Goal: Task Accomplishment & Management: Complete application form

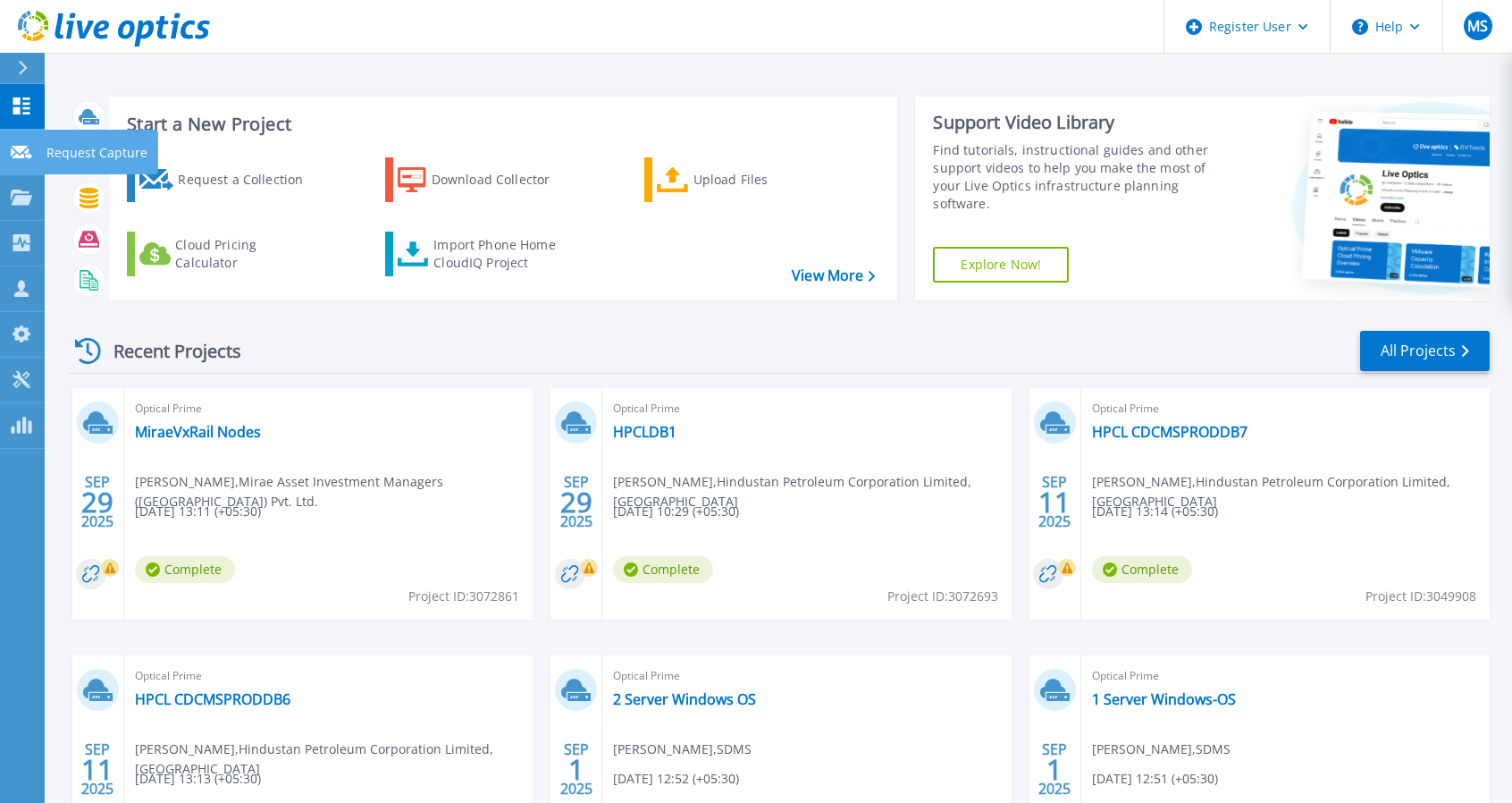
click at [30, 146] on icon at bounding box center [21, 152] width 21 height 13
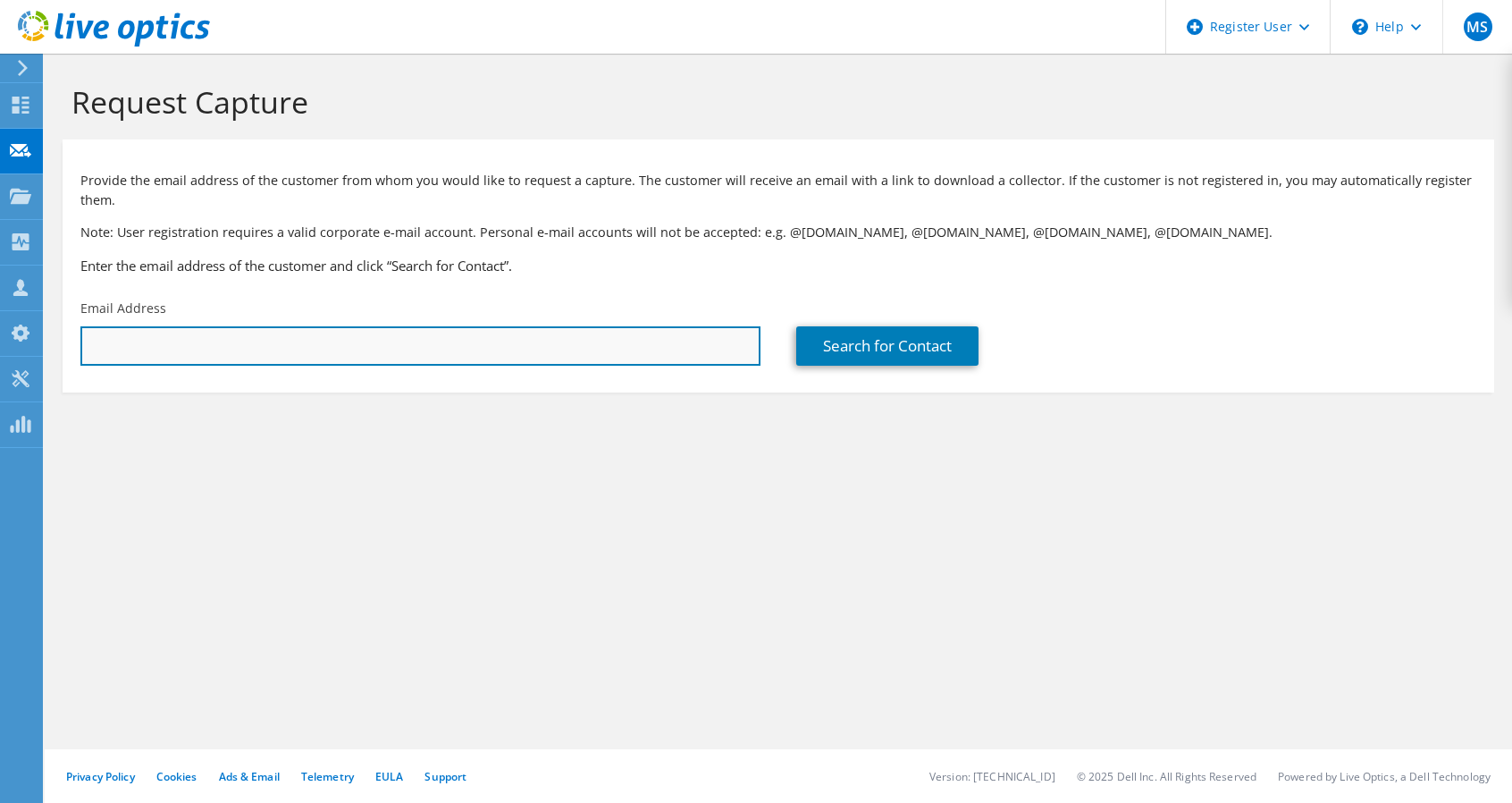
click at [281, 349] on input "text" at bounding box center [420, 346] width 680 height 39
type input "shah.mann7@gmail.com"
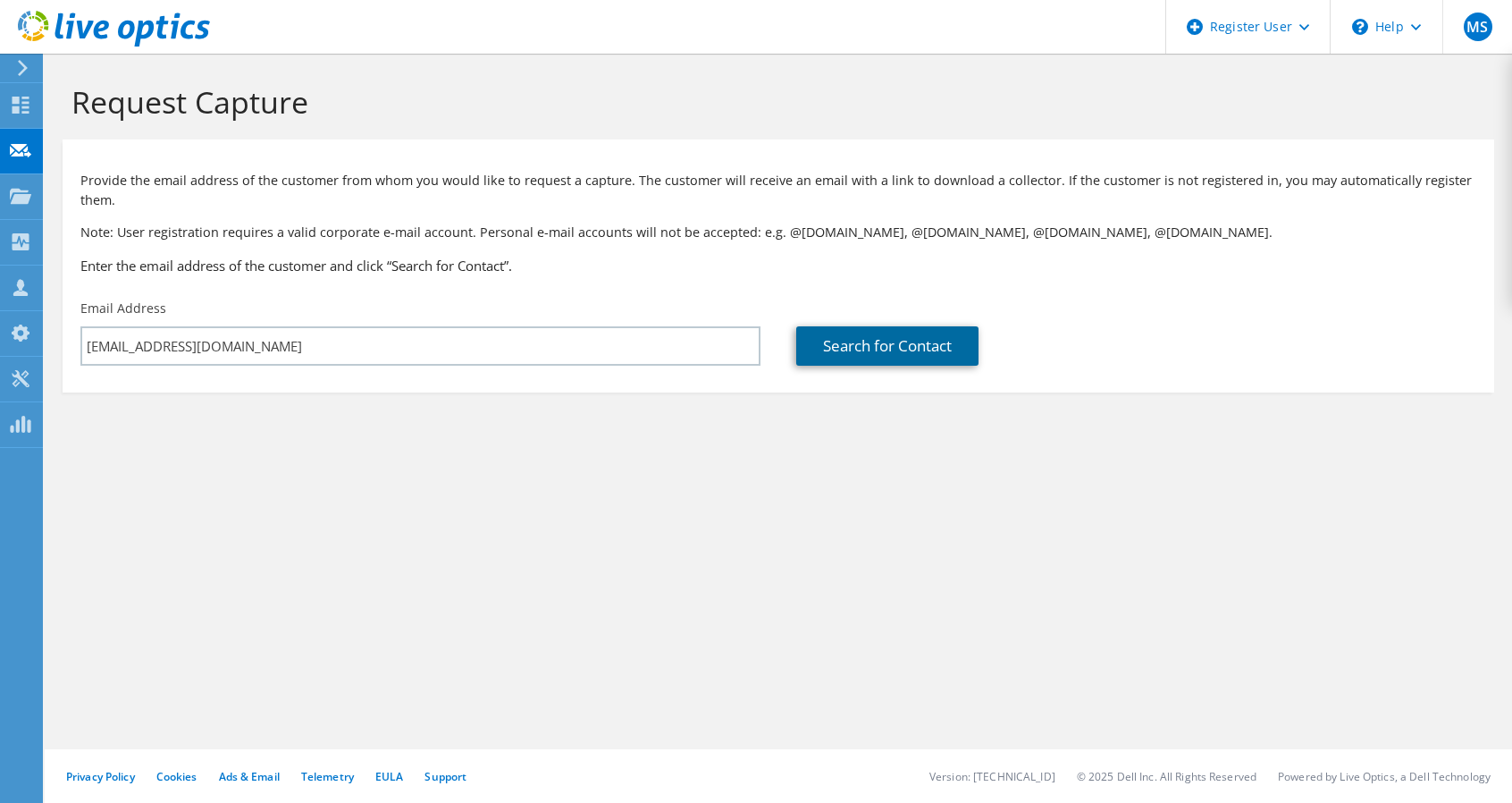
click at [919, 351] on link "Search for Contact" at bounding box center [887, 346] width 183 height 39
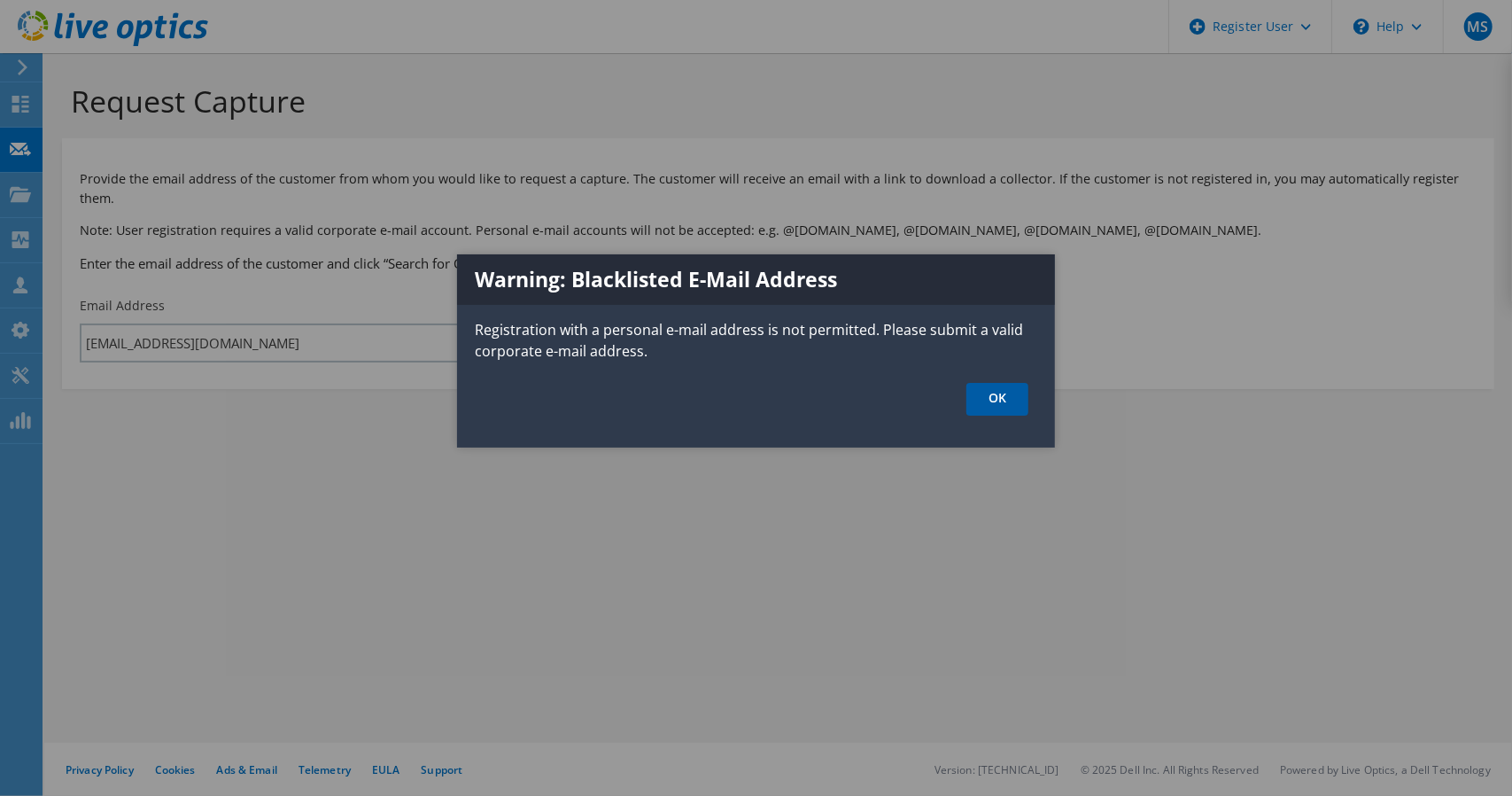
click at [992, 393] on link "OK" at bounding box center [996, 399] width 62 height 33
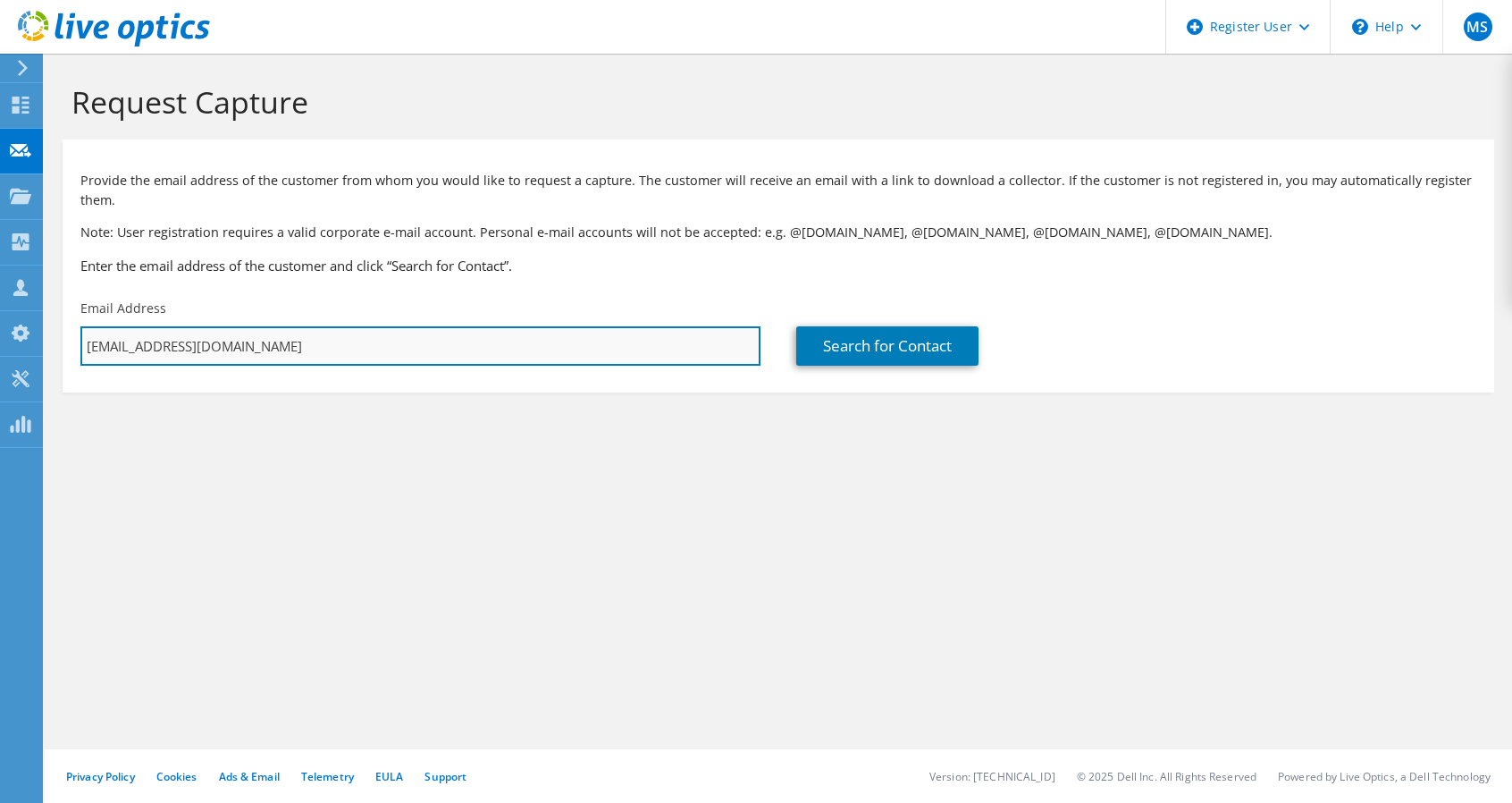
click at [269, 336] on input "shah.mann7@gmail.com" at bounding box center [420, 346] width 680 height 39
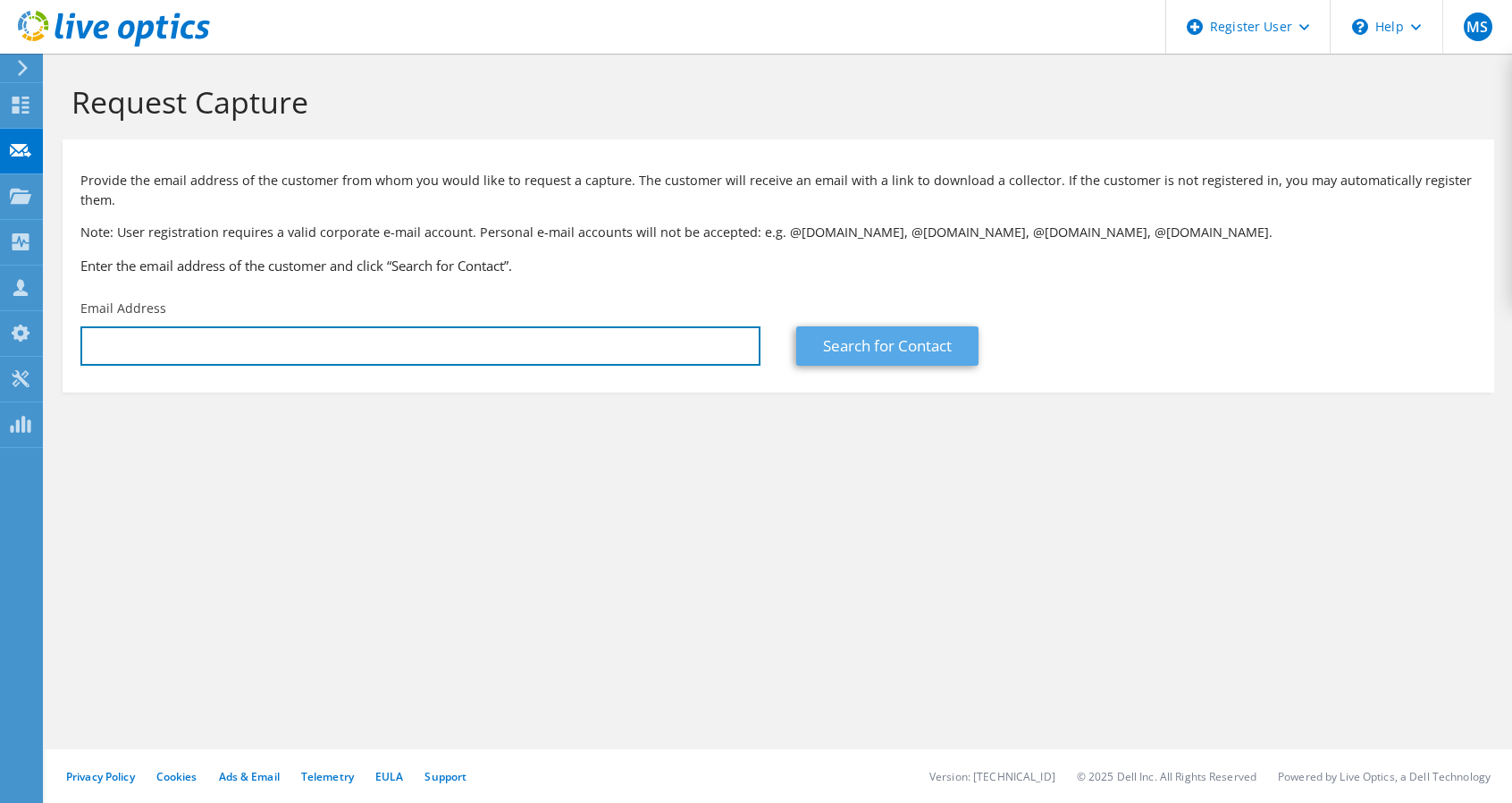
paste input "moin@innovative.co.in"
type input "moin@innovative.co.in"
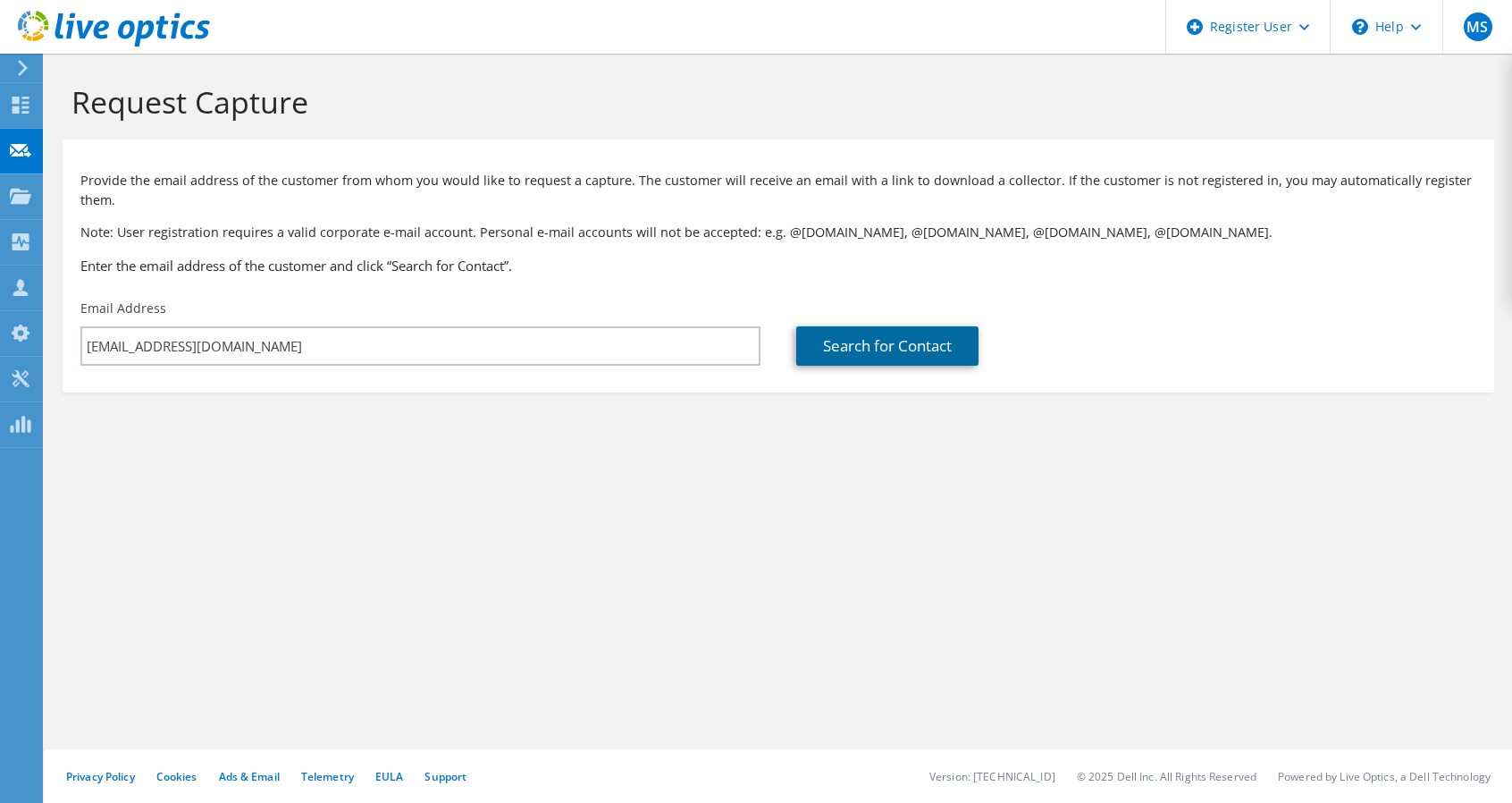
click at [941, 353] on link "Search for Contact" at bounding box center [887, 346] width 183 height 39
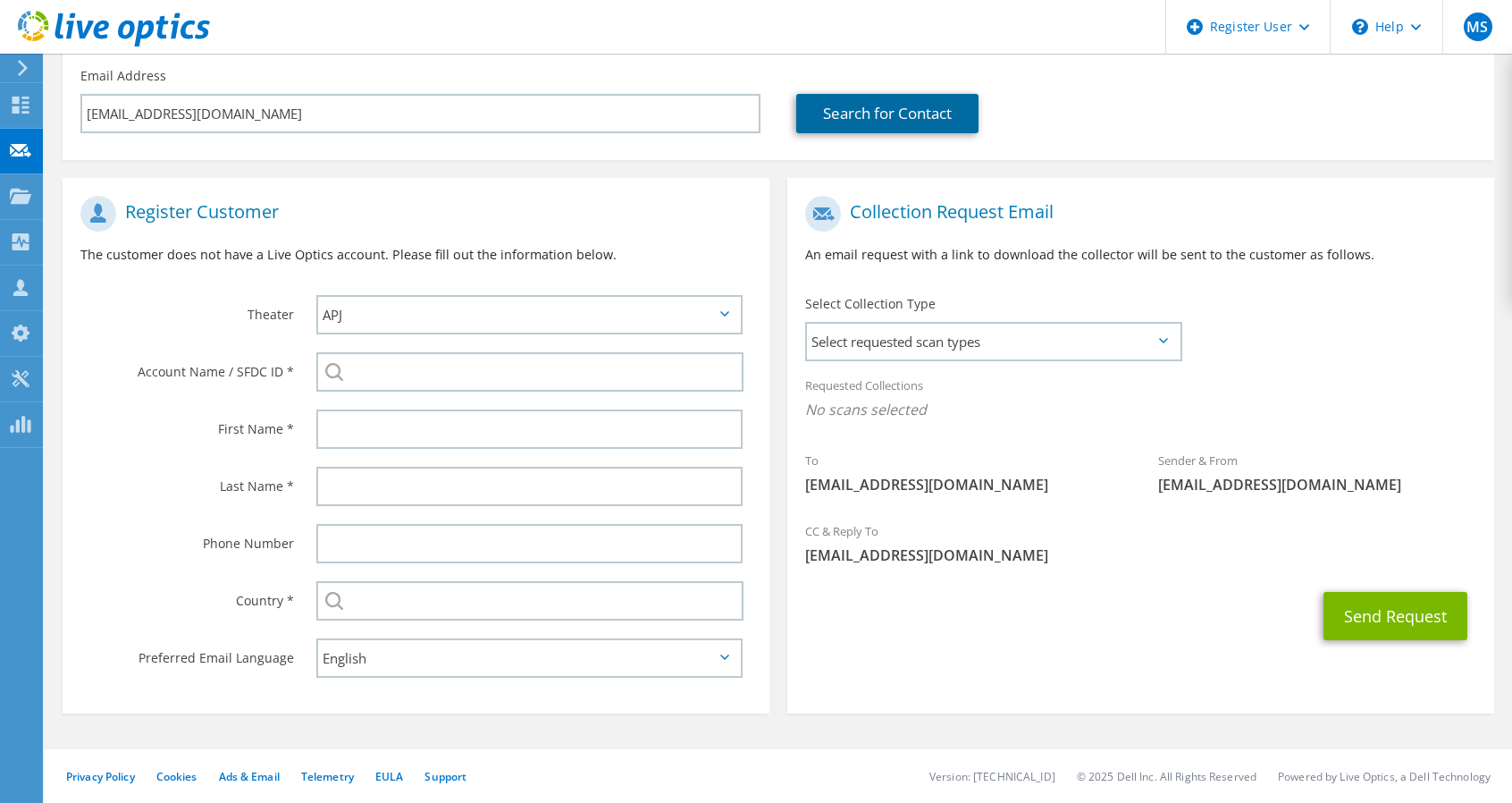
scroll to position [231, 0]
click at [941, 350] on span "Select requested scan types" at bounding box center [993, 344] width 373 height 36
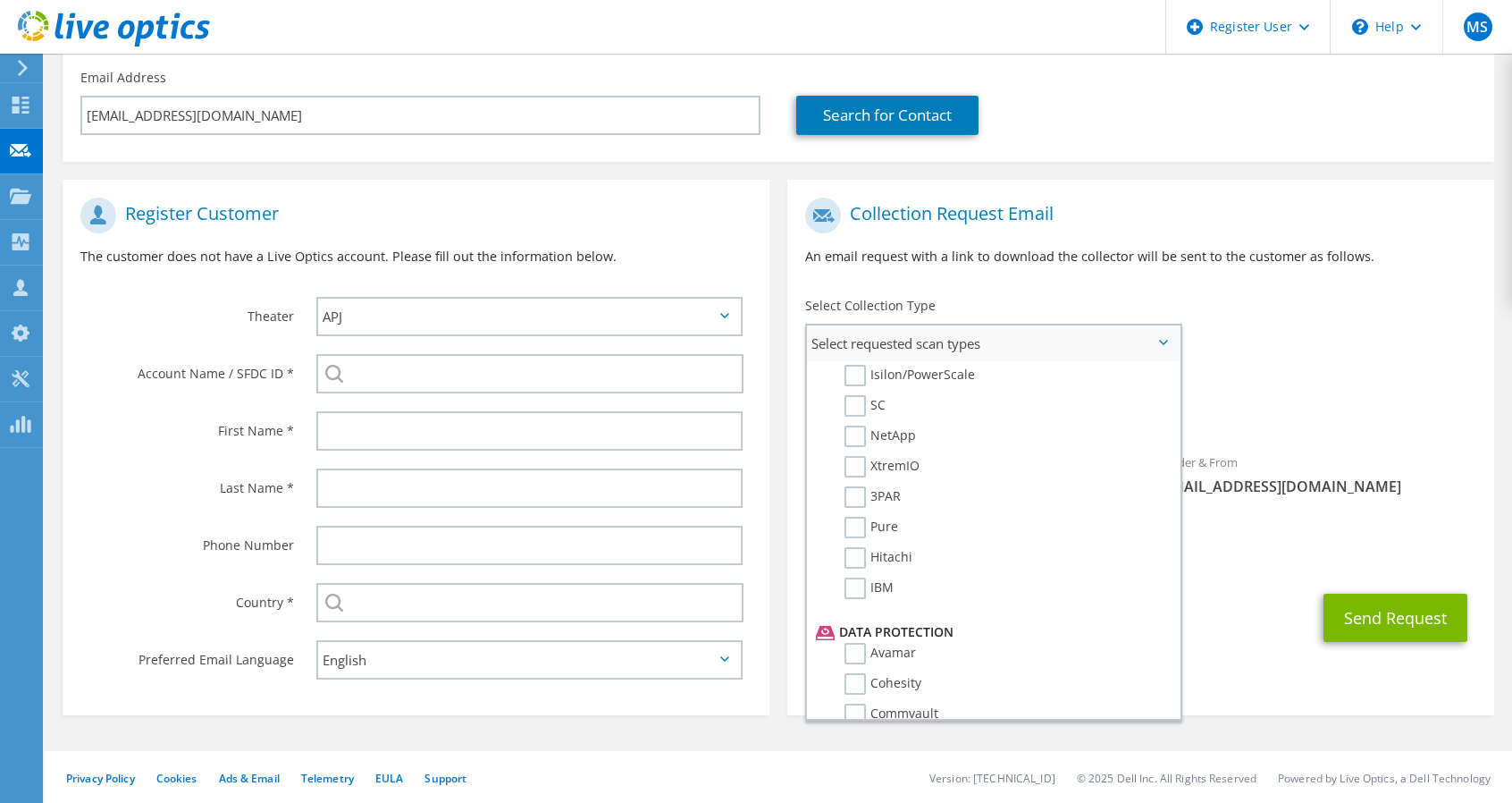
scroll to position [516, 0]
click at [856, 588] on label "IBM" at bounding box center [869, 588] width 49 height 21
click at [0, 0] on input "IBM" at bounding box center [0, 0] width 0 height 0
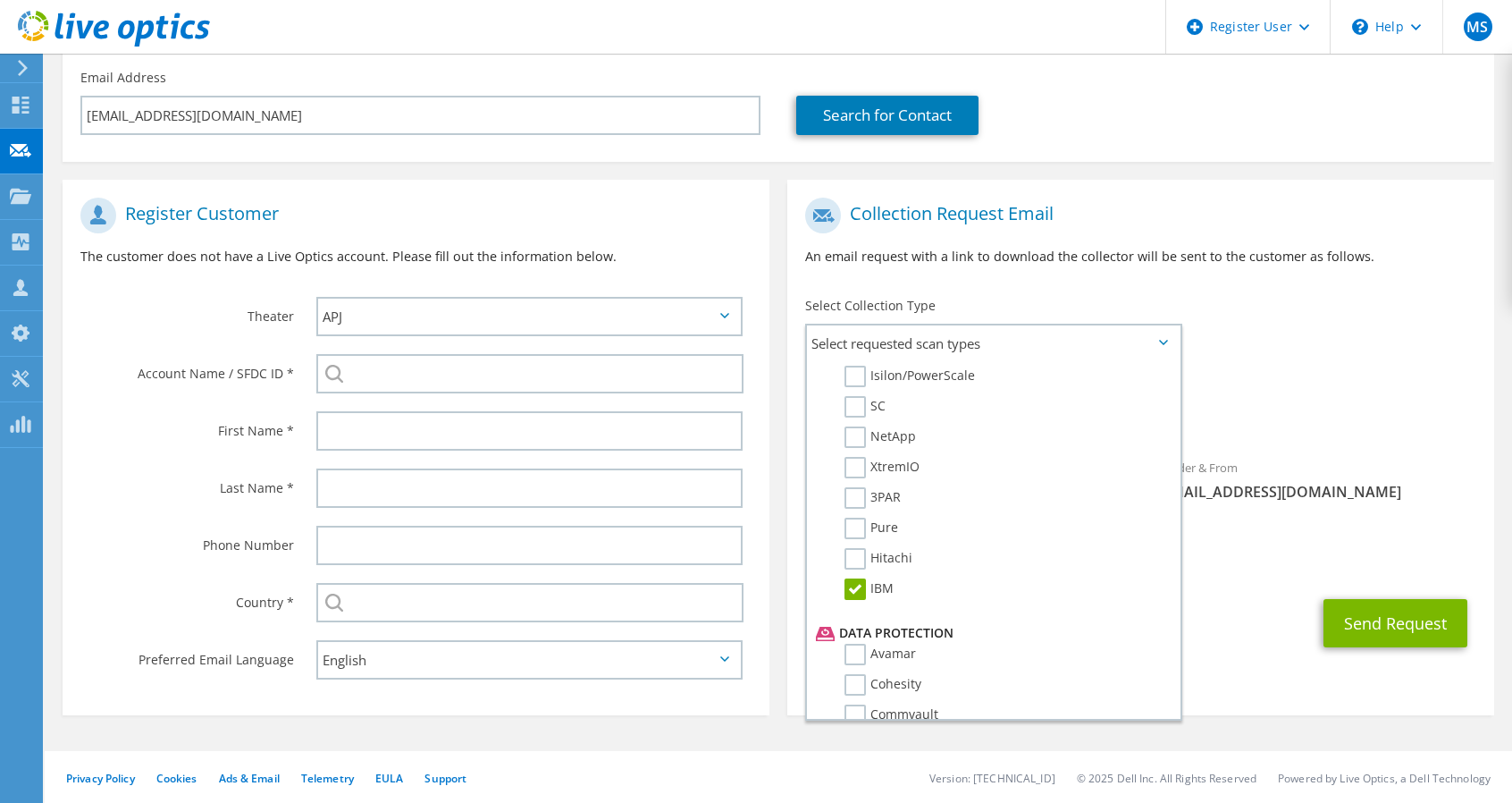
click at [1254, 575] on div "CC & Reply To Manthan.Shah@dell.com" at bounding box center [1141, 550] width 707 height 62
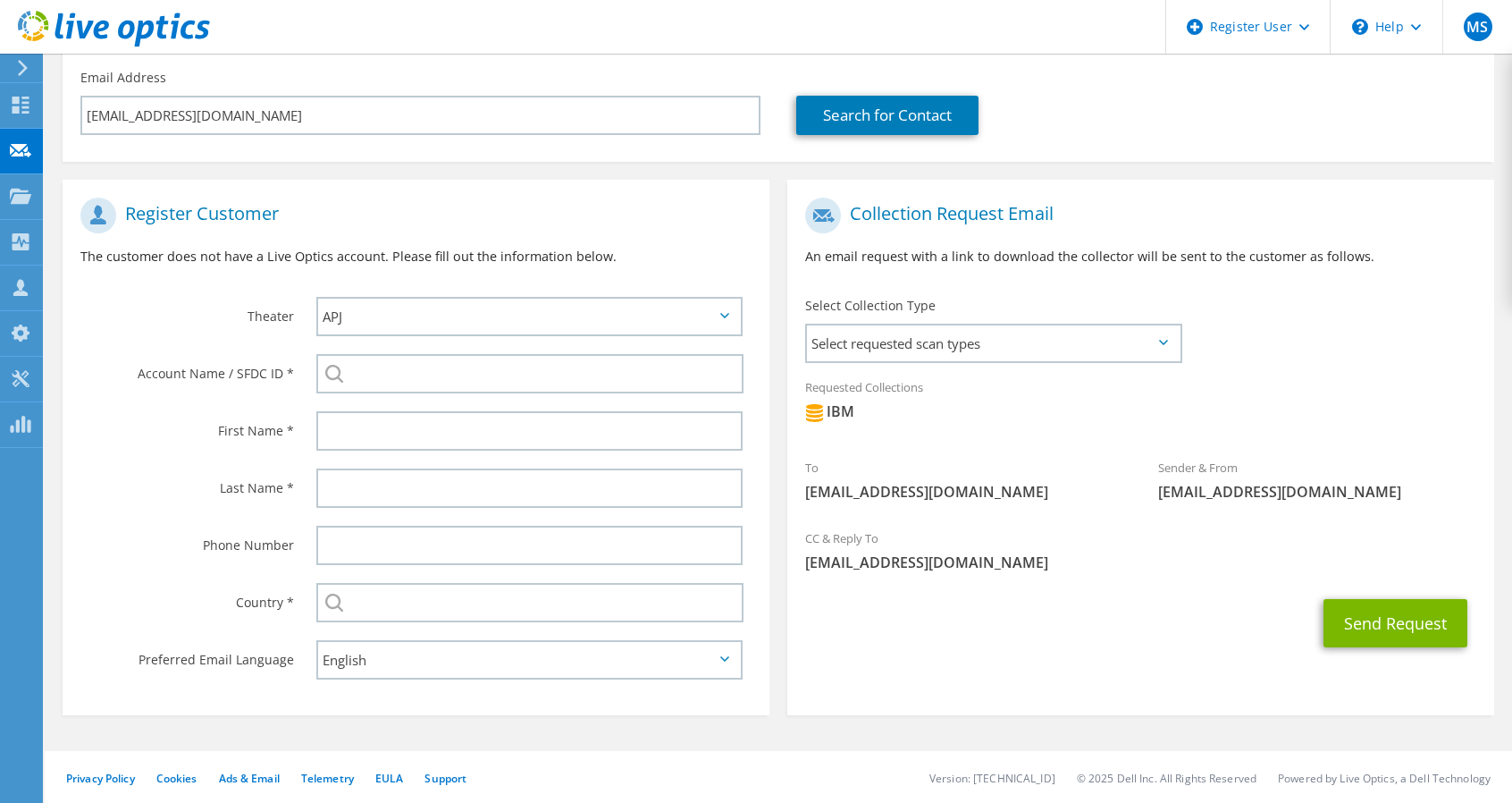
click at [1254, 575] on div "CC & Reply To Manthan.Shah@dell.com" at bounding box center [1141, 550] width 707 height 62
